Goal: Navigation & Orientation: Go to known website

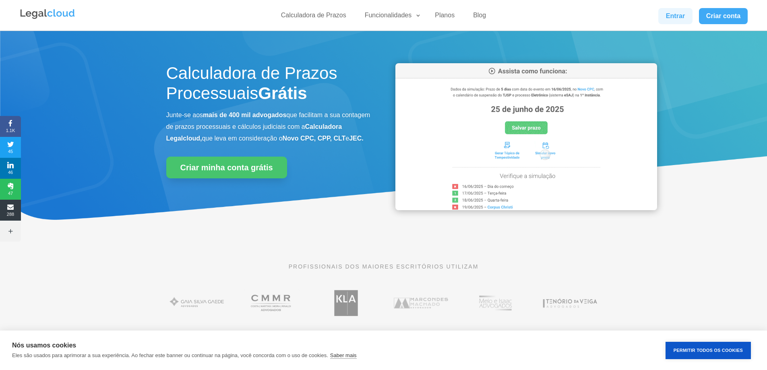
click at [666, 15] on link "Entrar" at bounding box center [675, 16] width 34 height 16
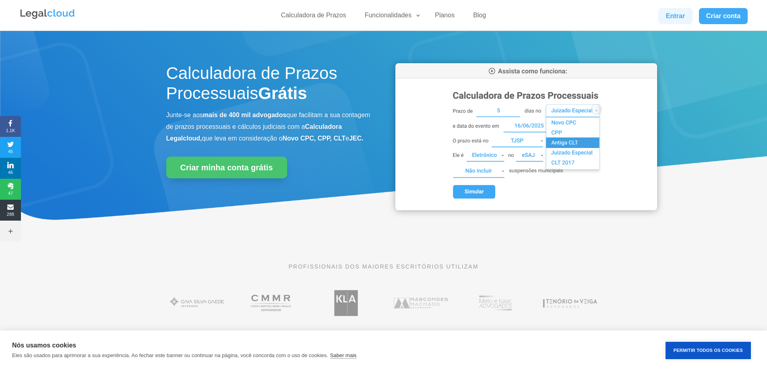
click at [673, 15] on link "Entrar" at bounding box center [675, 16] width 34 height 16
click at [664, 20] on link "Entrar" at bounding box center [675, 16] width 34 height 16
